Goal: Task Accomplishment & Management: Use online tool/utility

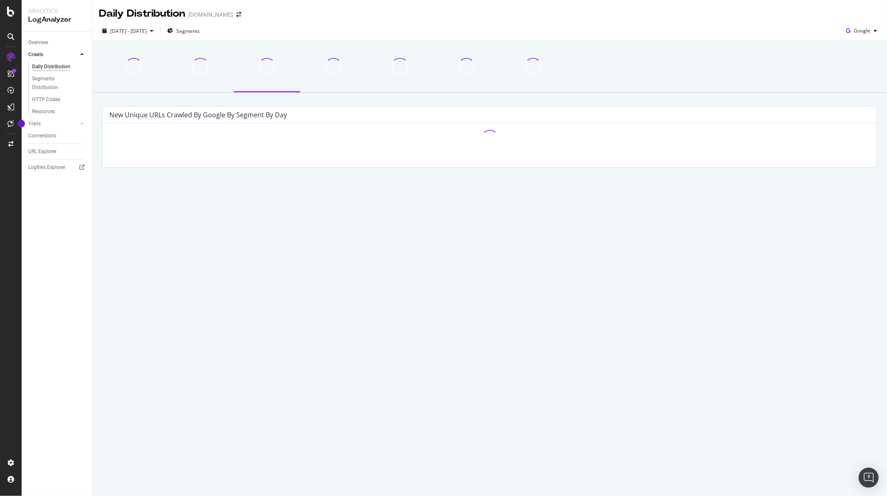
drag, startPoint x: 0, startPoint y: 0, endPoint x: 540, endPoint y: 197, distance: 575.4
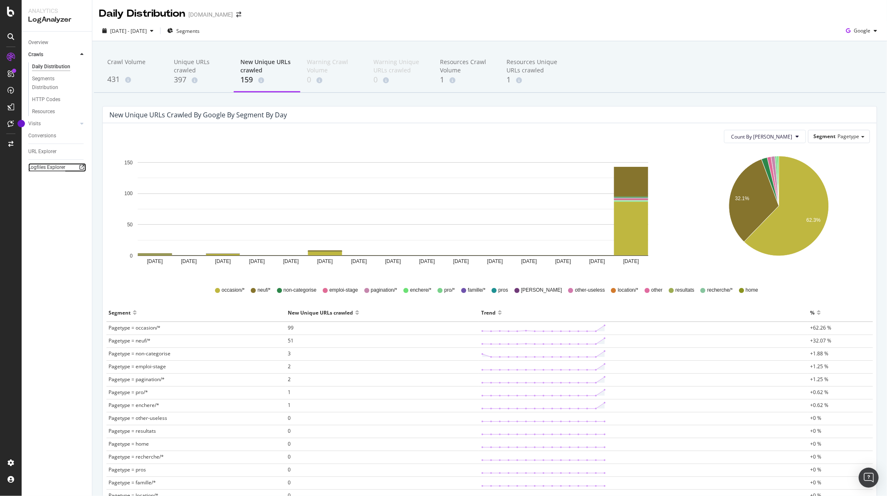
click at [50, 169] on div "Logfiles Explorer" at bounding box center [46, 167] width 37 height 9
click at [135, 30] on span "[DATE] - [DATE]" at bounding box center [128, 30] width 37 height 7
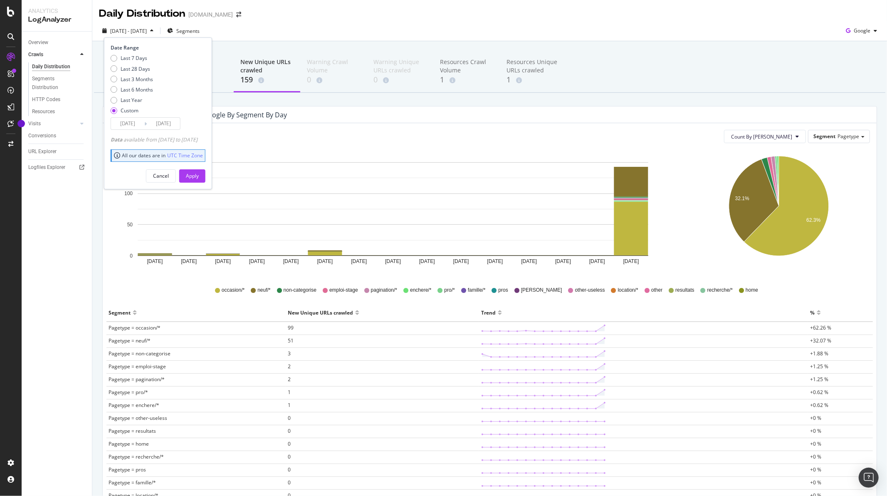
click at [115, 85] on div "Last 7 Days Last 28 Days Last 3 Months Last 6 Months Last Year Custom" at bounding box center [132, 85] width 42 height 63
click at [114, 88] on div "Last 6 Months" at bounding box center [114, 89] width 7 height 7
type input "[DATE]"
click at [199, 172] on div "Apply" at bounding box center [192, 175] width 13 height 7
